Goal: Task Accomplishment & Management: Use online tool/utility

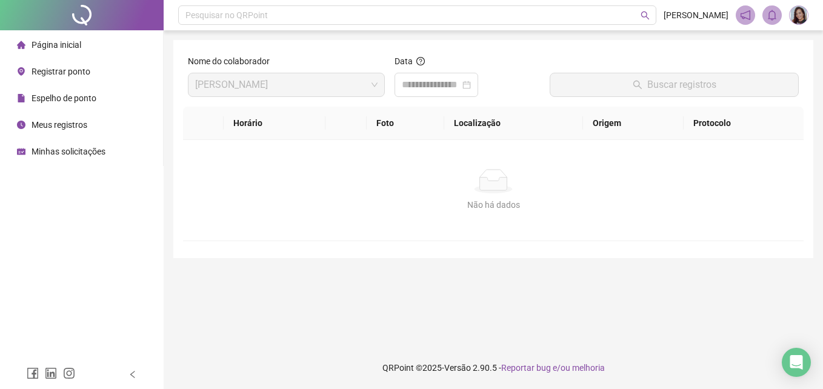
click at [60, 67] on span "Registrar ponto" at bounding box center [61, 72] width 59 height 10
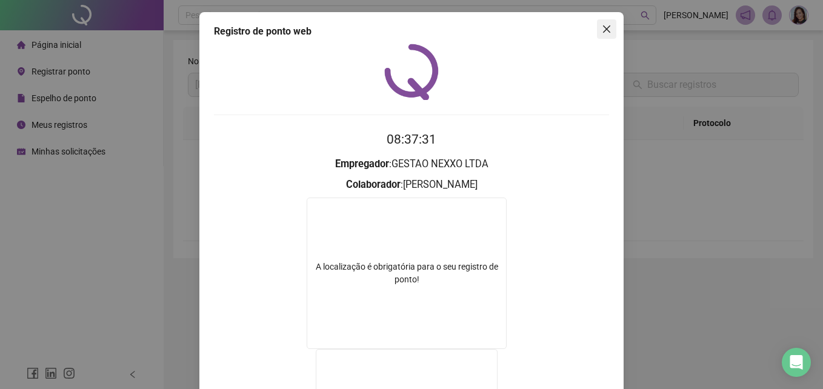
click at [404, 32] on icon "close" at bounding box center [607, 29] width 10 height 10
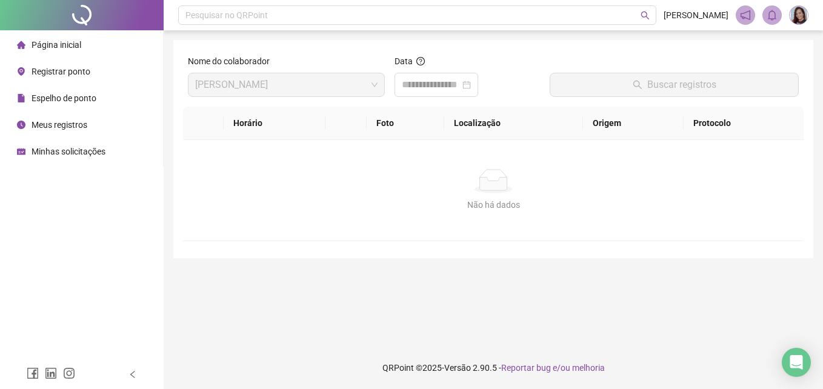
click at [72, 68] on span "Registrar ponto" at bounding box center [61, 72] width 59 height 10
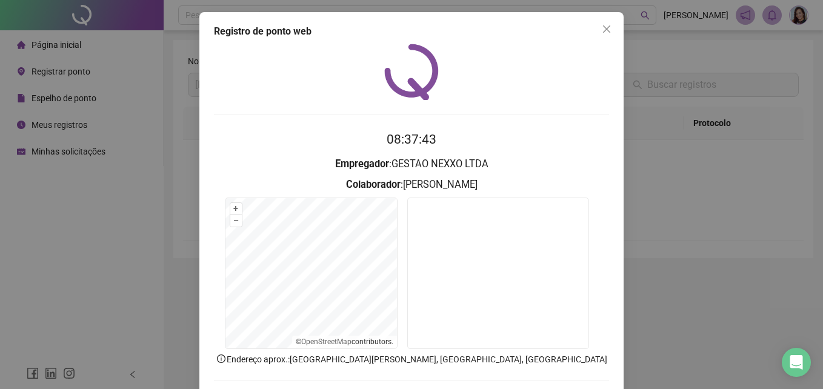
scroll to position [58, 0]
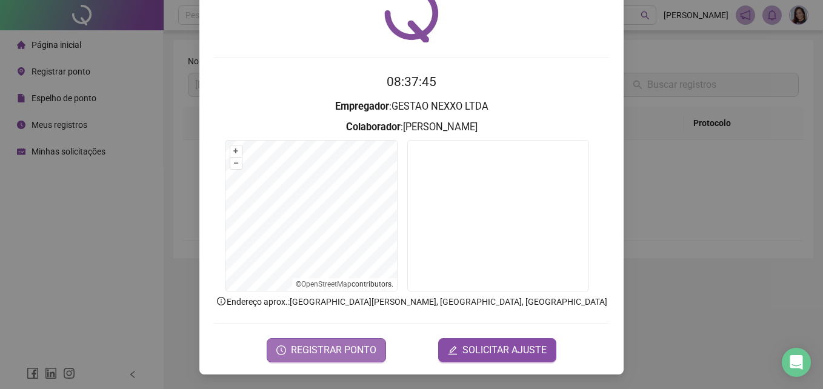
click at [299, 353] on span "REGISTRAR PONTO" at bounding box center [333, 350] width 85 height 15
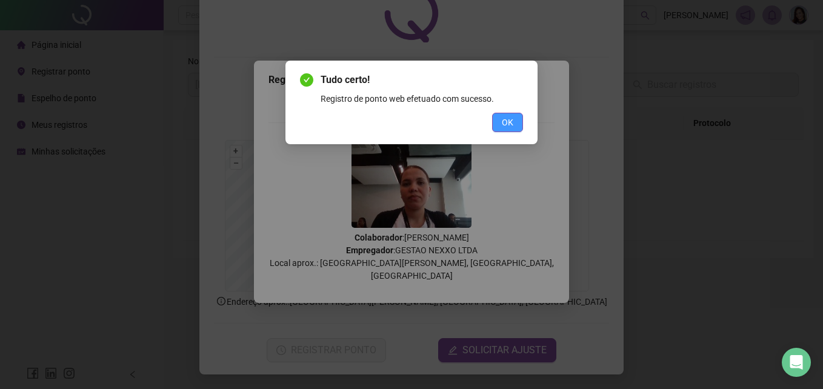
click at [404, 119] on span "OK" at bounding box center [508, 122] width 12 height 13
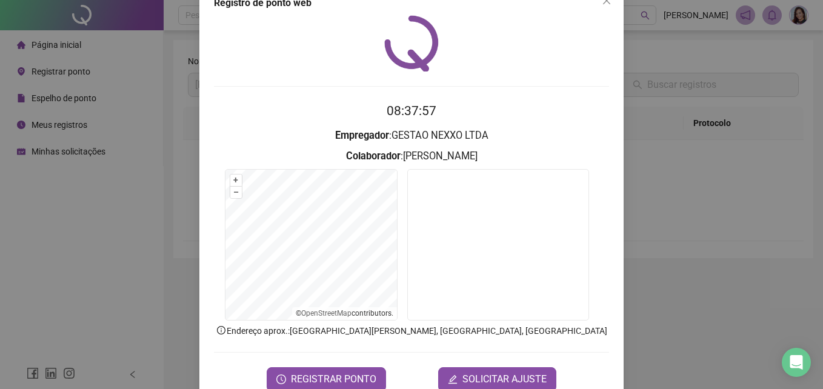
scroll to position [0, 0]
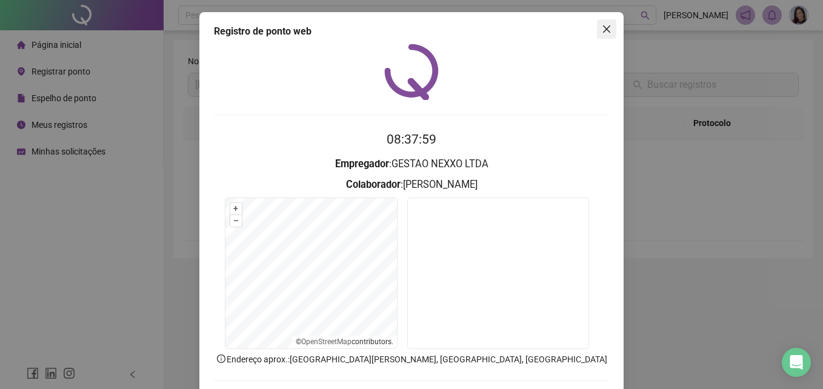
click at [404, 27] on icon "close" at bounding box center [607, 29] width 10 height 10
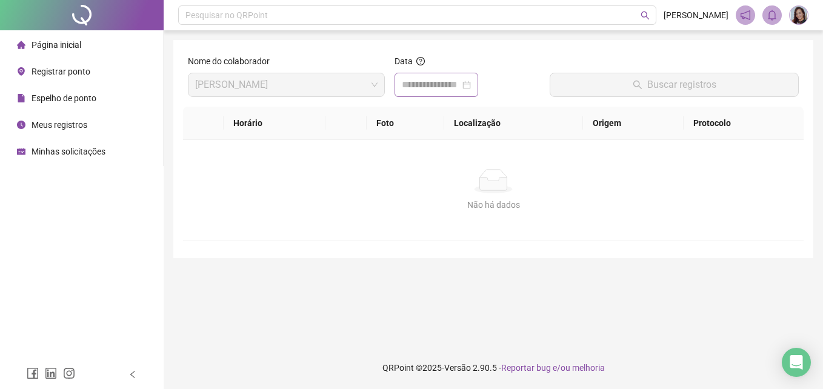
click at [404, 87] on div at bounding box center [436, 85] width 69 height 15
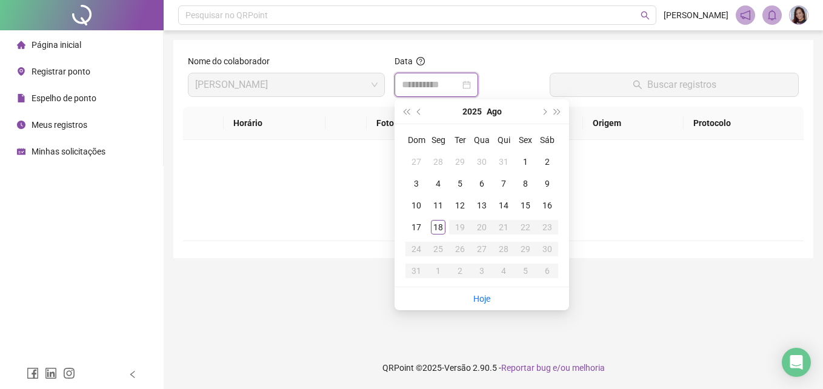
type input "**********"
click at [404, 233] on div "18" at bounding box center [438, 227] width 15 height 15
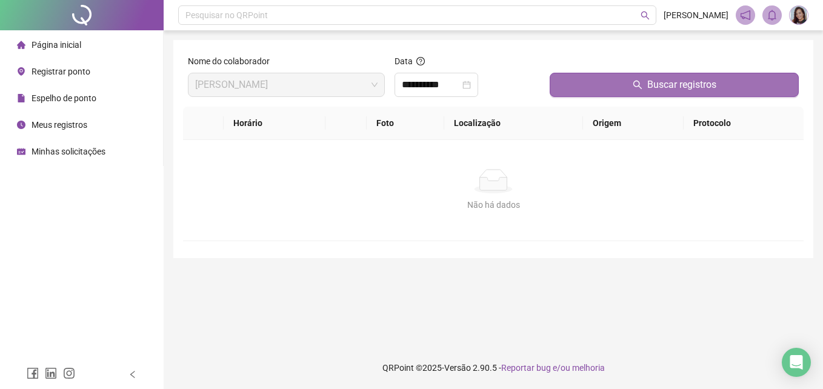
click at [404, 87] on span "Buscar registros" at bounding box center [681, 85] width 69 height 15
